Goal: Navigation & Orientation: Find specific page/section

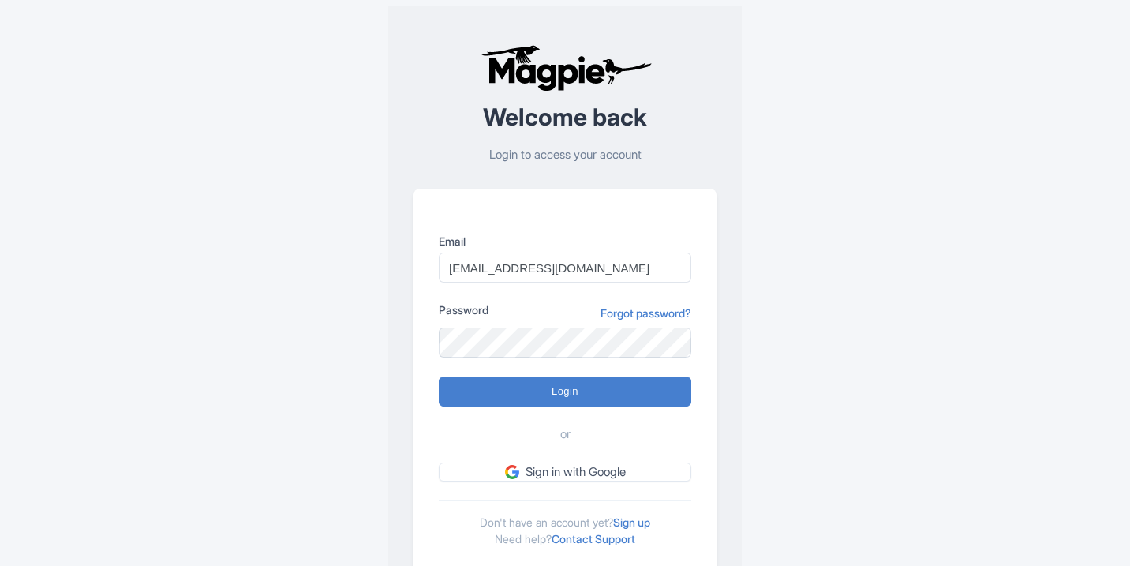
click at [597, 383] on input "Login" at bounding box center [565, 391] width 252 height 30
type input "Logging in..."
